Goal: Check status: Check status

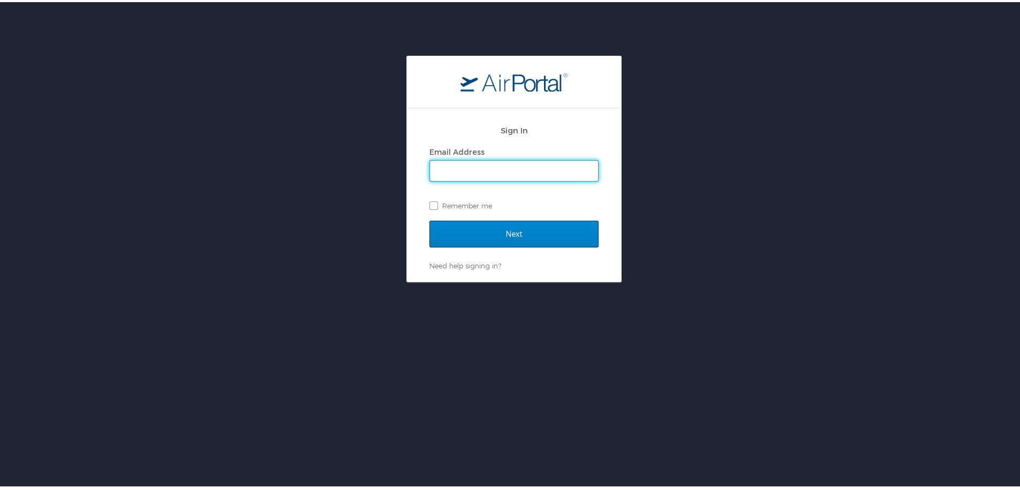
type input "[EMAIL_ADDRESS][DOMAIN_NAME]"
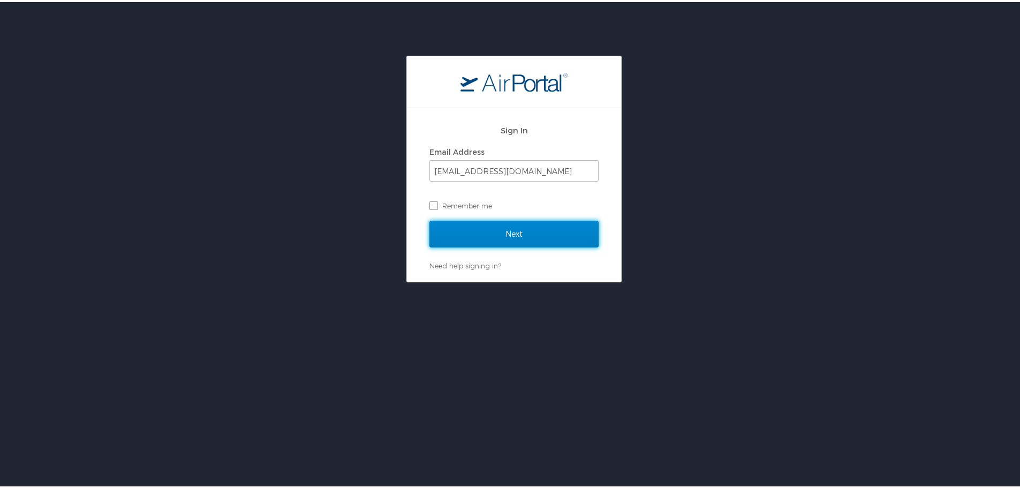
click at [524, 233] on input "Next" at bounding box center [514, 232] width 169 height 27
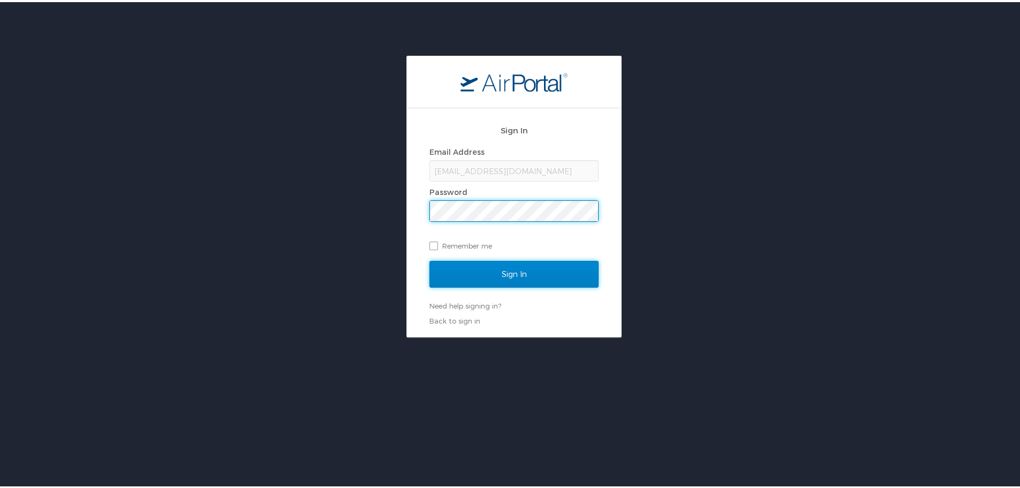
click at [517, 273] on input "Sign In" at bounding box center [514, 272] width 169 height 27
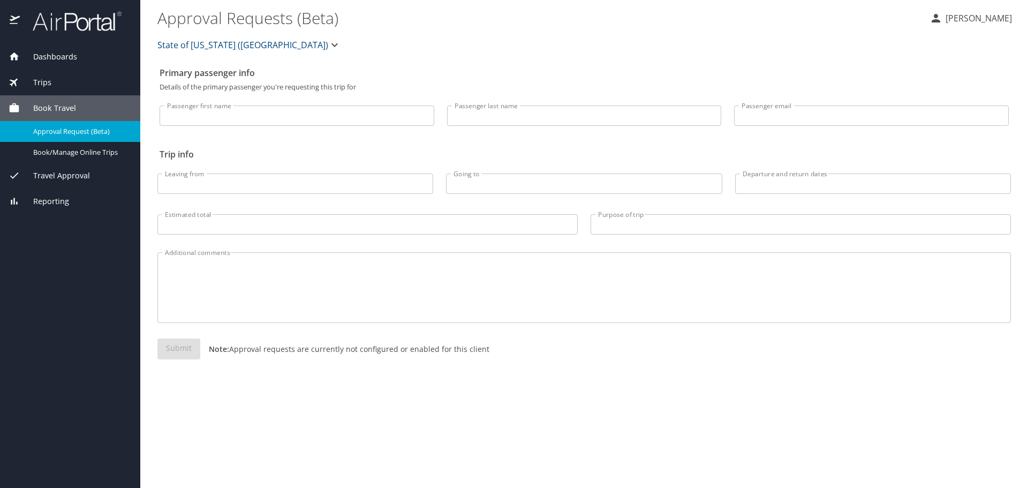
click at [60, 172] on span "Travel Approval" at bounding box center [55, 176] width 70 height 12
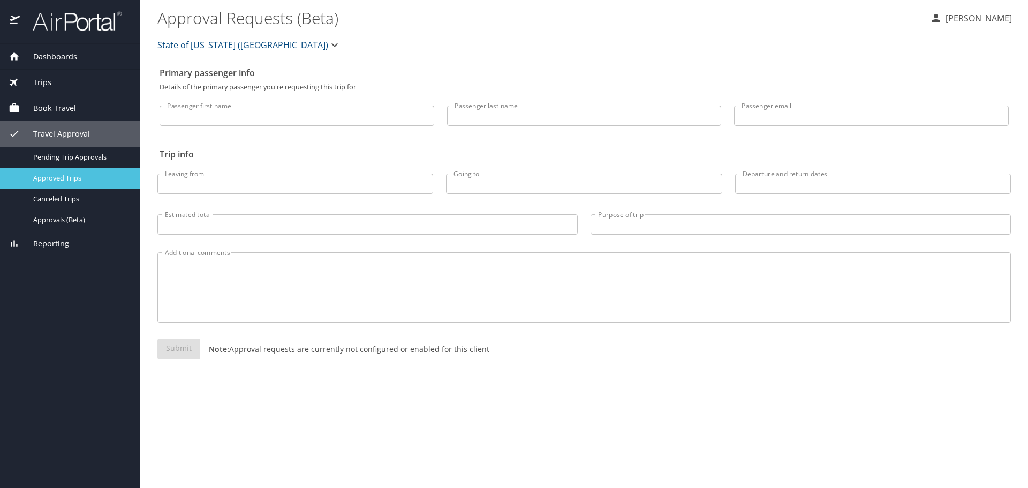
click at [61, 178] on span "Approved Trips" at bounding box center [80, 178] width 94 height 10
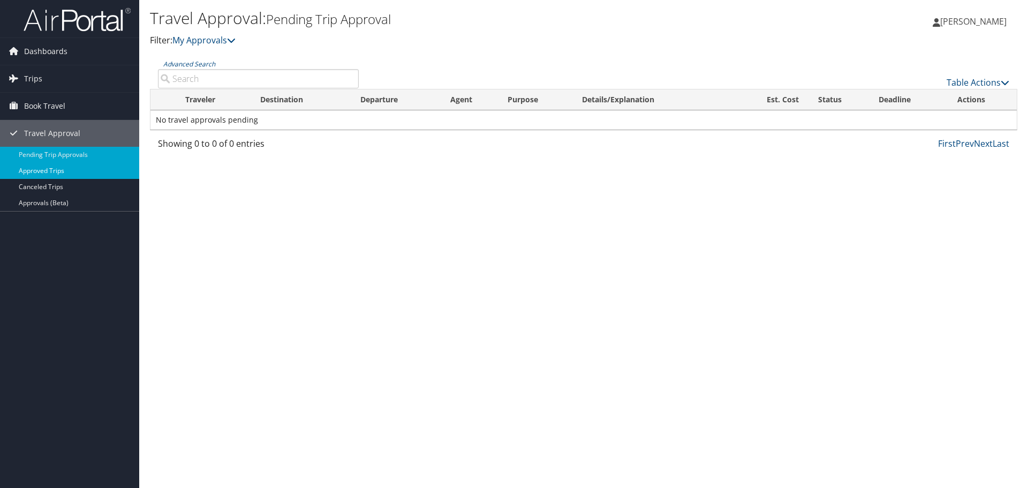
click at [59, 169] on link "Approved Trips" at bounding box center [69, 171] width 139 height 16
